Goal: Information Seeking & Learning: Learn about a topic

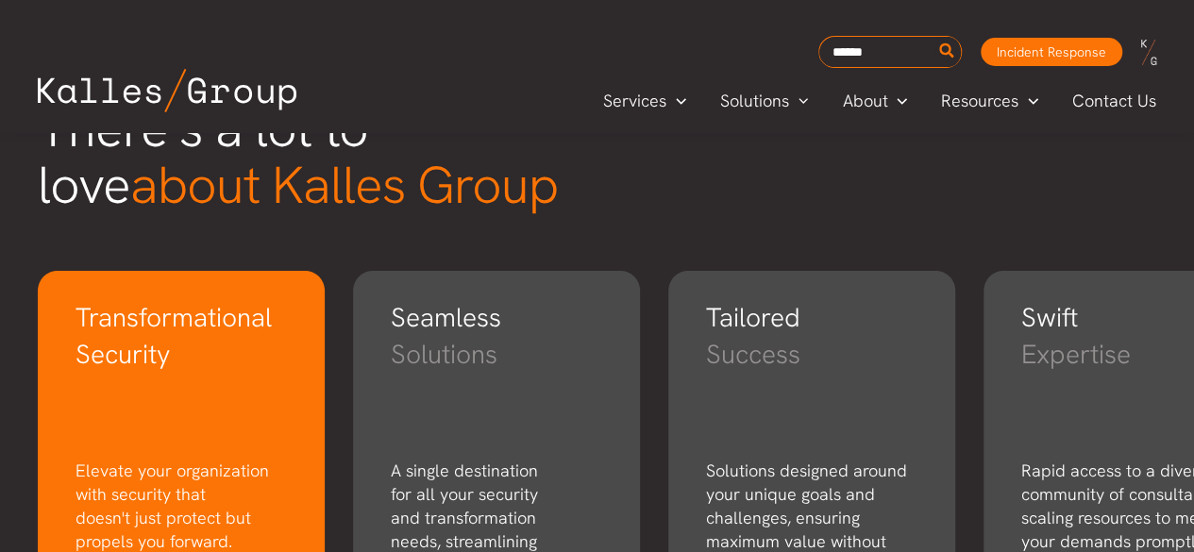
click at [127, 361] on h3 "Security" at bounding box center [181, 388] width 211 height 104
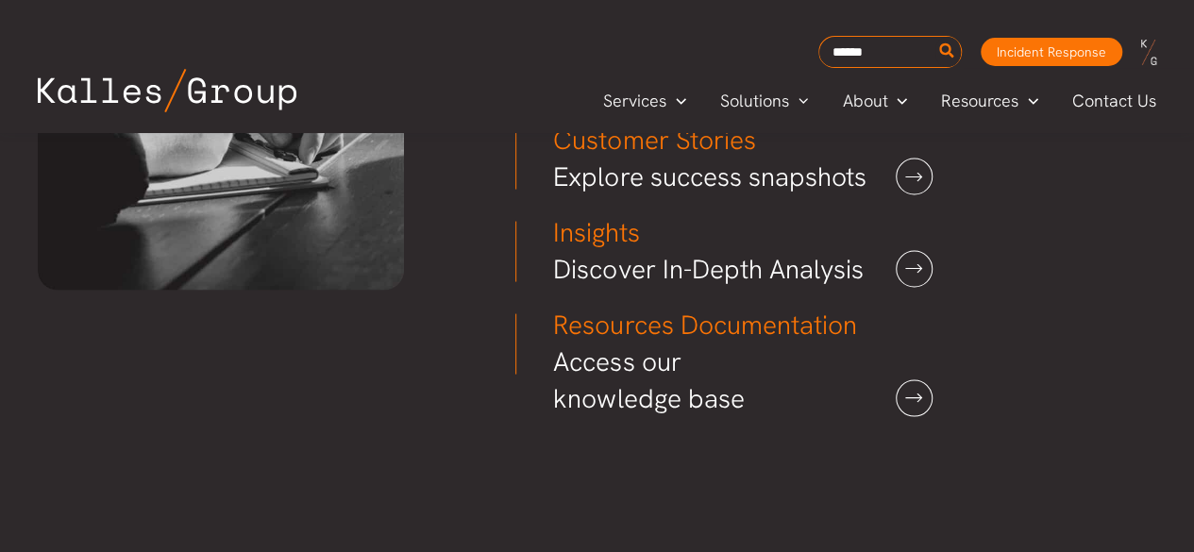
scroll to position [5388, 0]
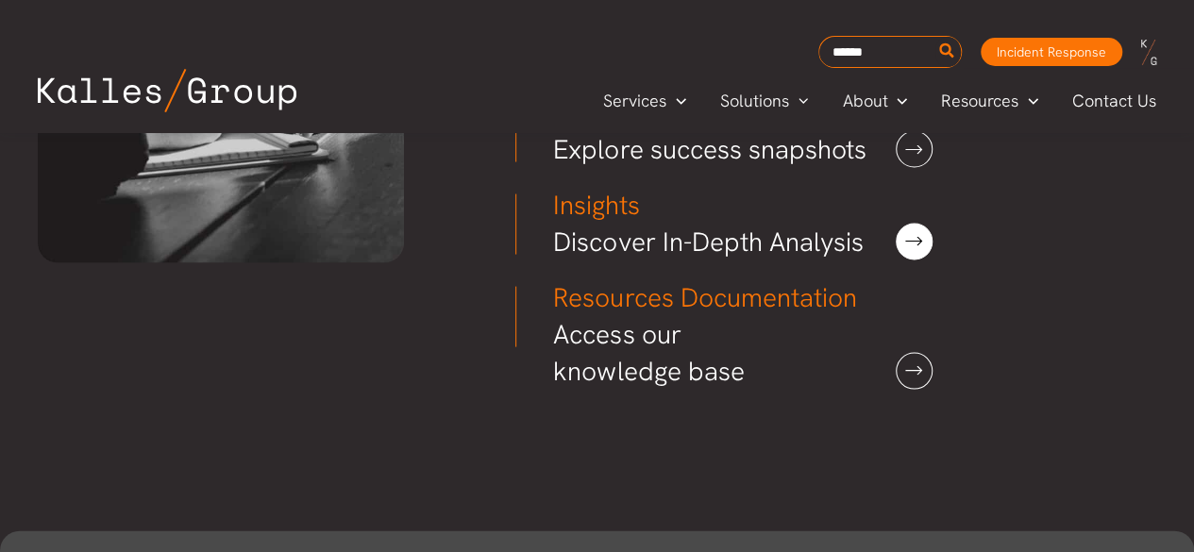
click at [908, 261] on link at bounding box center [914, 242] width 37 height 37
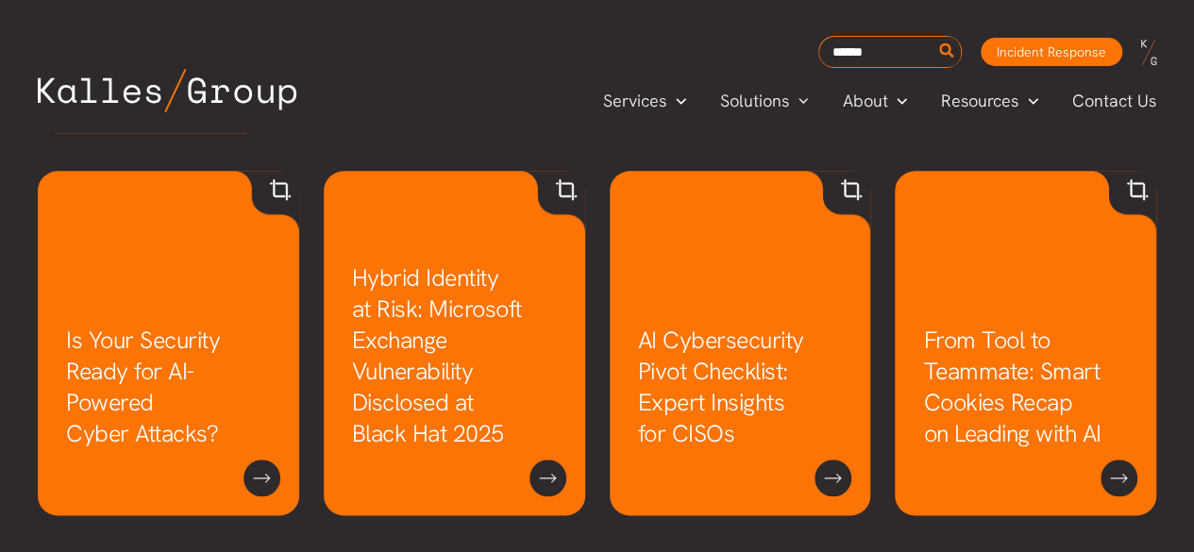
scroll to position [908, 0]
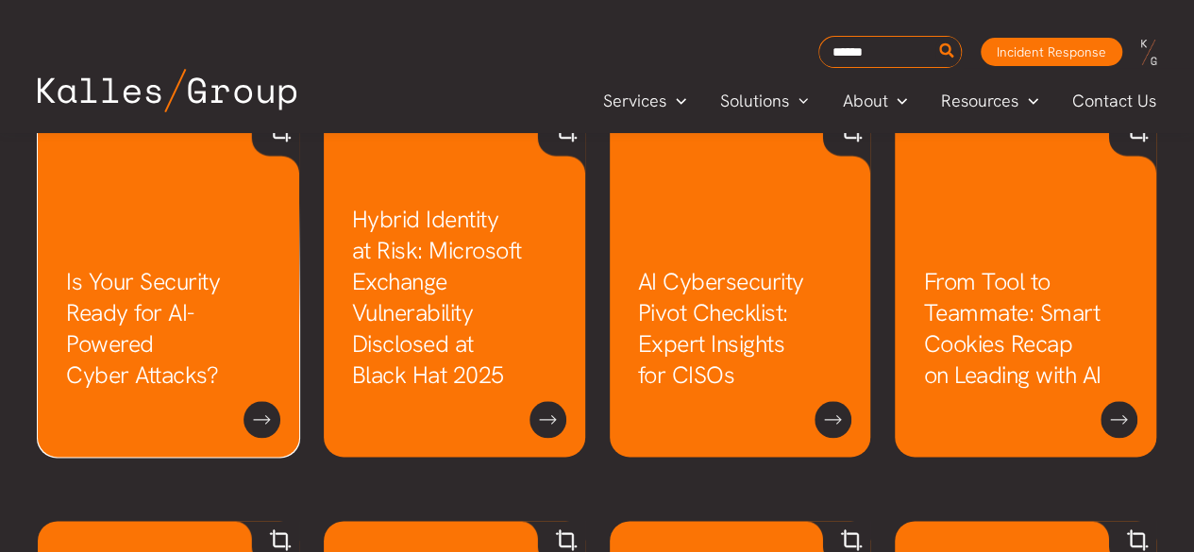
click at [190, 310] on link "Is Your Security Ready for AI-Powered Cyber Attacks?" at bounding box center [143, 328] width 154 height 125
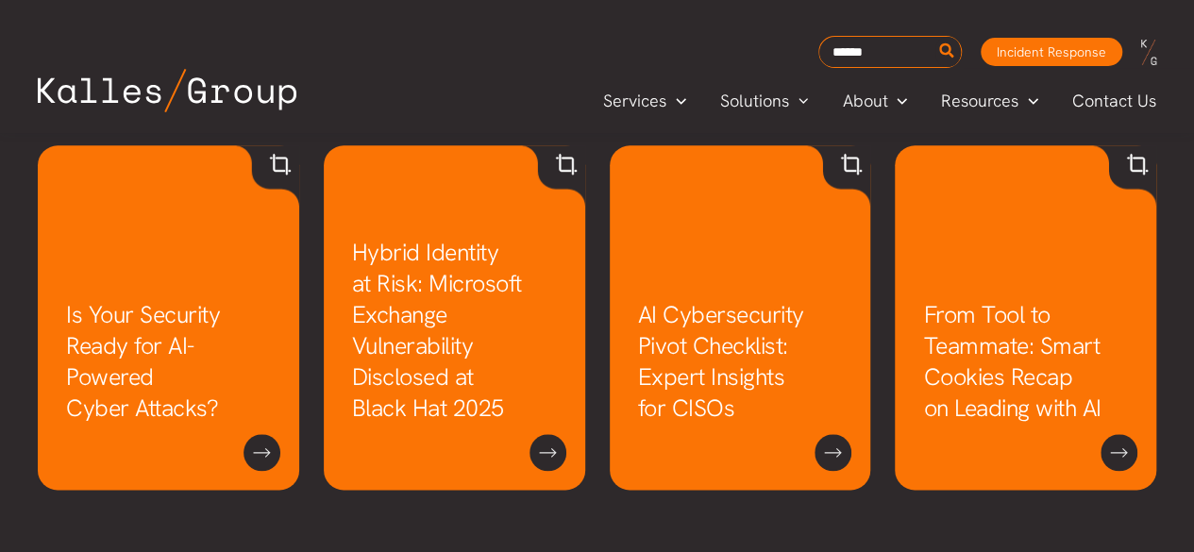
scroll to position [877, 0]
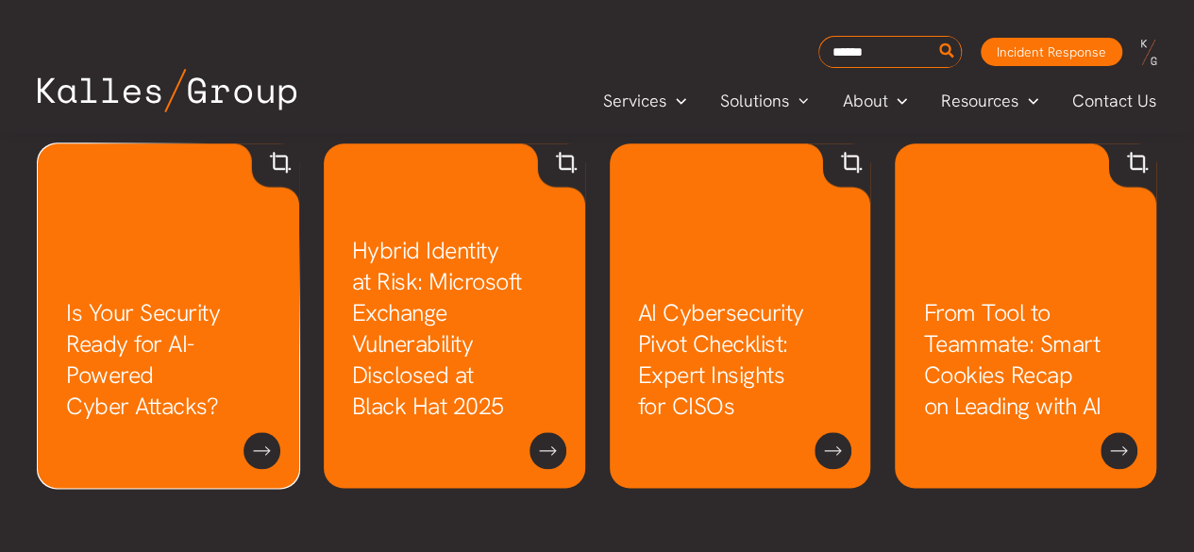
click at [157, 376] on link "Is Your Security Ready for AI-Powered Cyber Attacks?" at bounding box center [143, 359] width 154 height 125
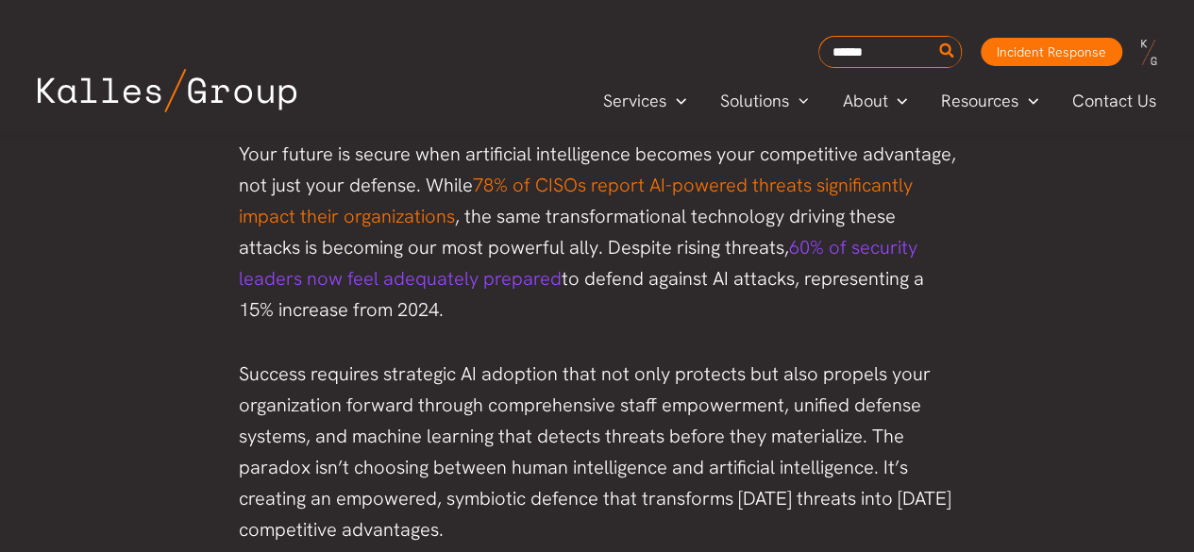
click at [850, 242] on span "60% of security leaders now feel adequately prepared" at bounding box center [578, 263] width 679 height 56
